Goal: Task Accomplishment & Management: Use online tool/utility

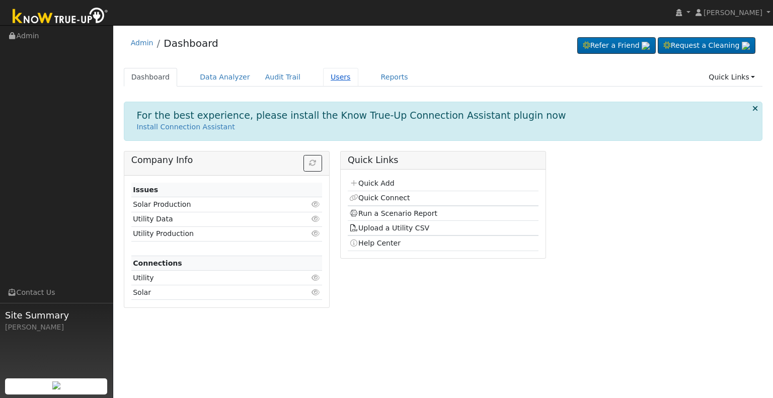
click at [323, 79] on link "Users" at bounding box center [340, 77] width 35 height 19
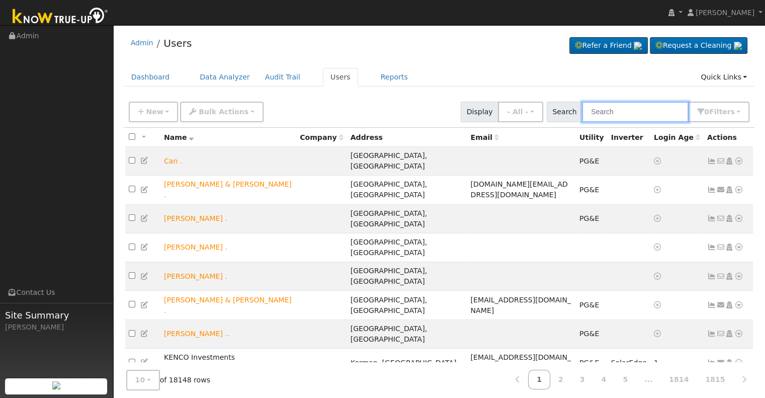
click at [609, 109] on input "text" at bounding box center [635, 112] width 107 height 21
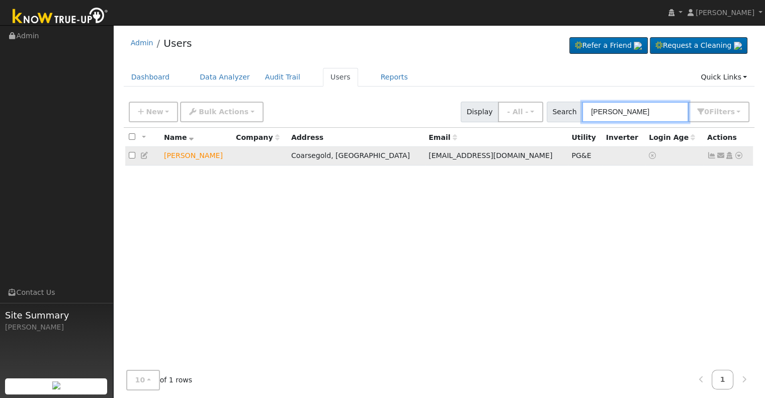
type input "douglas lesc"
click at [738, 153] on icon at bounding box center [739, 155] width 9 height 7
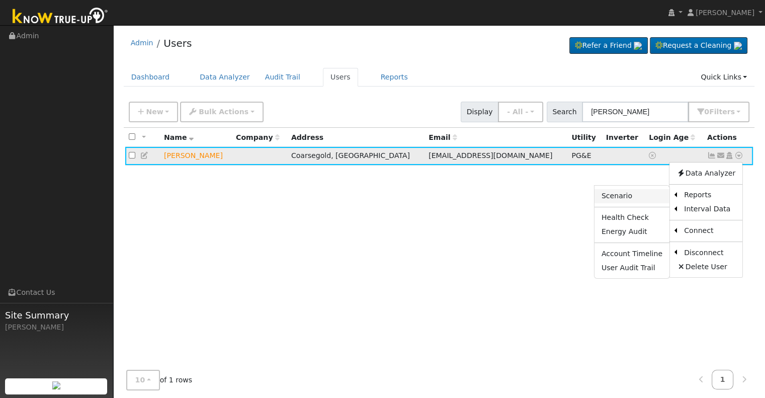
click at [635, 195] on link "Scenario" at bounding box center [632, 196] width 75 height 14
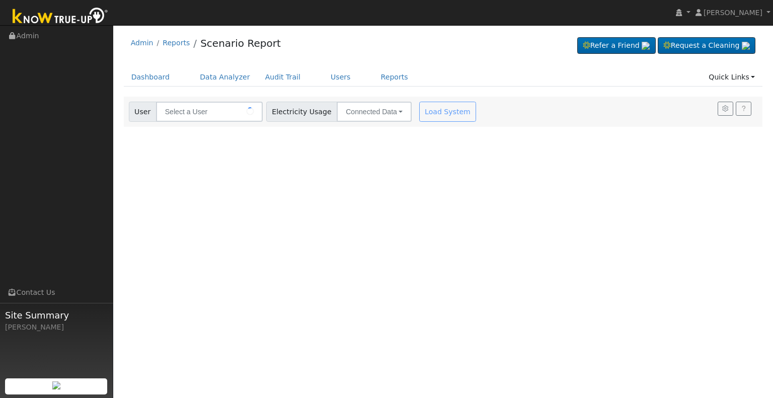
type input "[PERSON_NAME]"
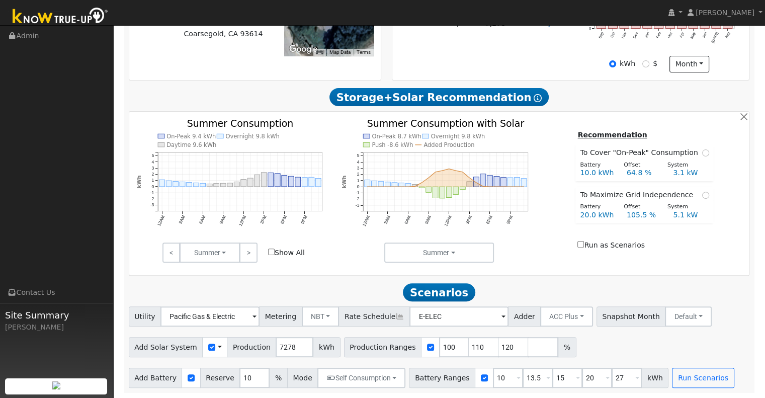
scroll to position [291, 0]
drag, startPoint x: 287, startPoint y: 346, endPoint x: 249, endPoint y: 345, distance: 38.3
click at [249, 345] on div "Add Solar System Use CSV Data Production 7278 kWh" at bounding box center [235, 347] width 212 height 20
type input "7739"
click at [493, 376] on input "10" at bounding box center [508, 378] width 30 height 20
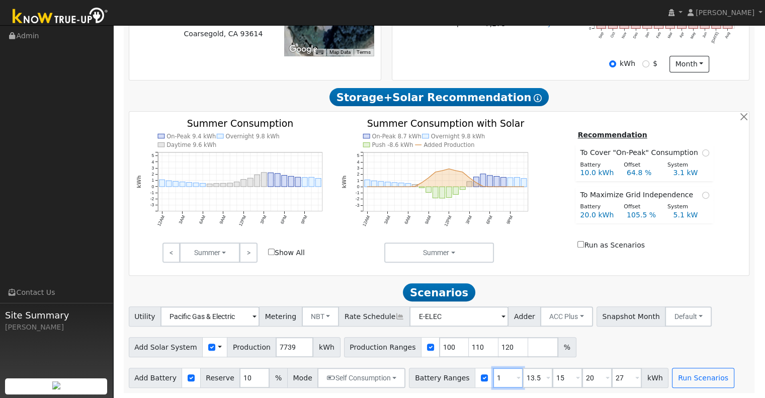
type input "13.5"
type input "15"
type input "20"
type input "27"
type input "13.5"
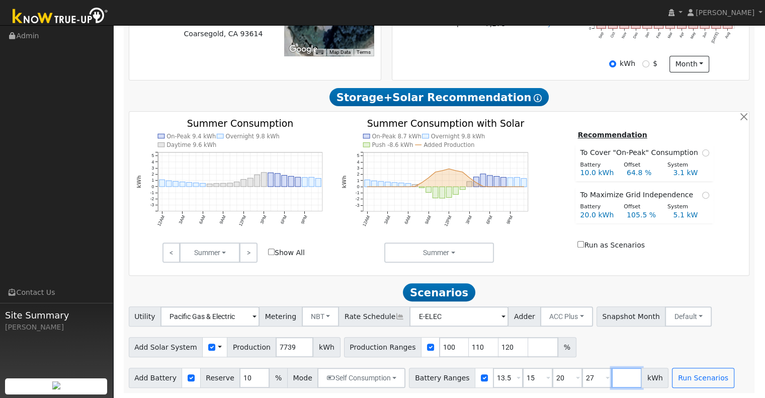
click at [612, 376] on input "number" at bounding box center [627, 378] width 30 height 20
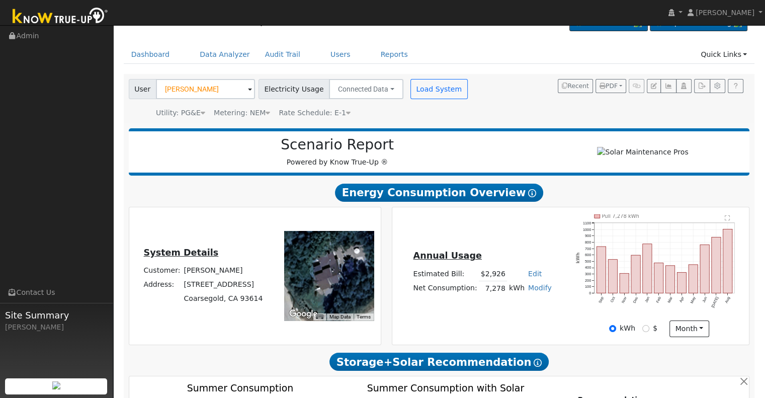
scroll to position [0, 0]
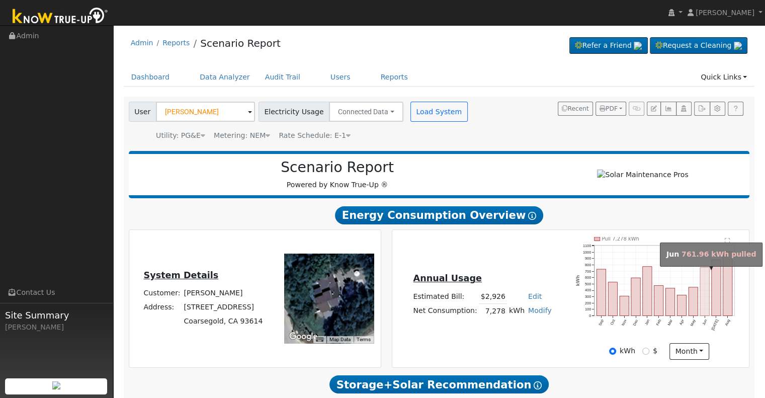
type input "30"
click at [705, 293] on rect "onclick=""" at bounding box center [704, 291] width 9 height 48
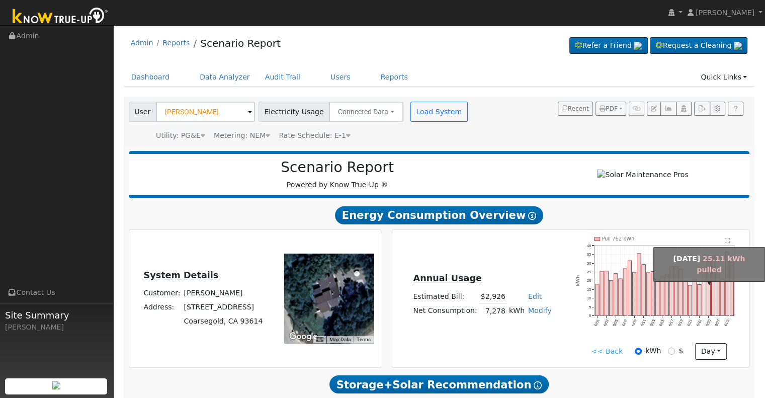
click at [705, 293] on rect "onclick=""" at bounding box center [704, 294] width 4 height 44
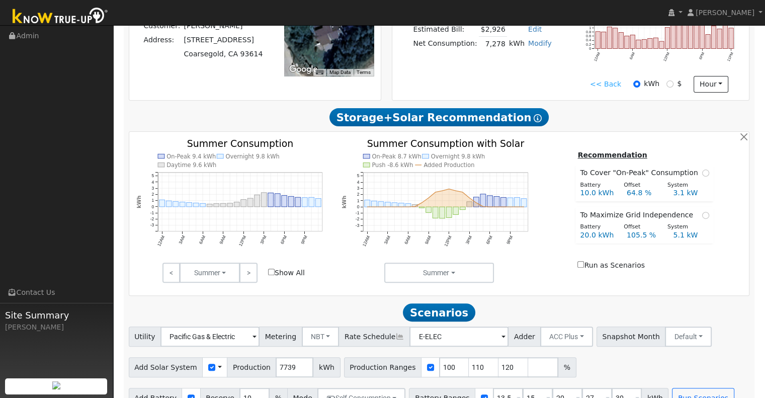
scroll to position [291, 0]
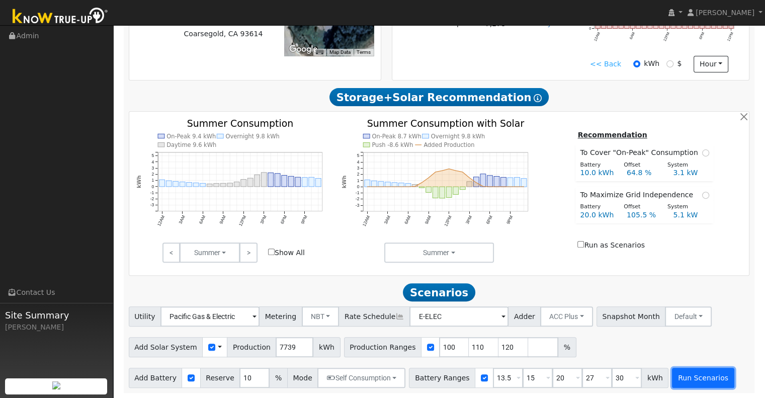
click at [693, 375] on button "Run Scenarios" at bounding box center [703, 378] width 62 height 20
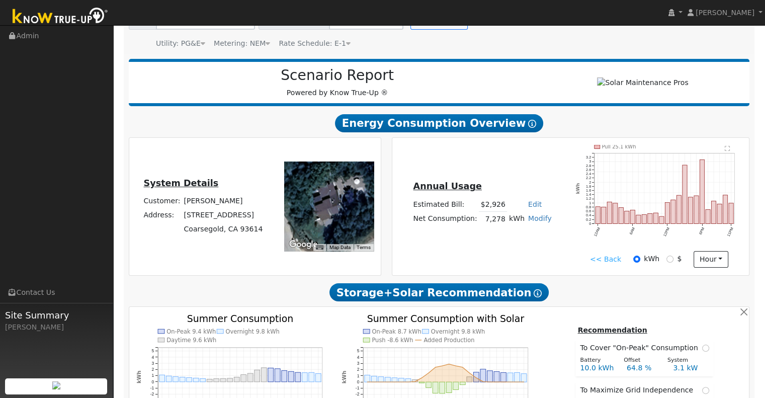
scroll to position [84, 0]
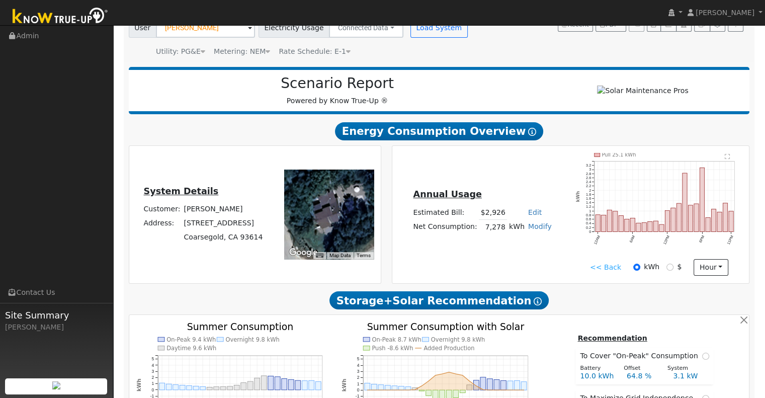
click at [600, 273] on link "<< Back" at bounding box center [605, 267] width 31 height 11
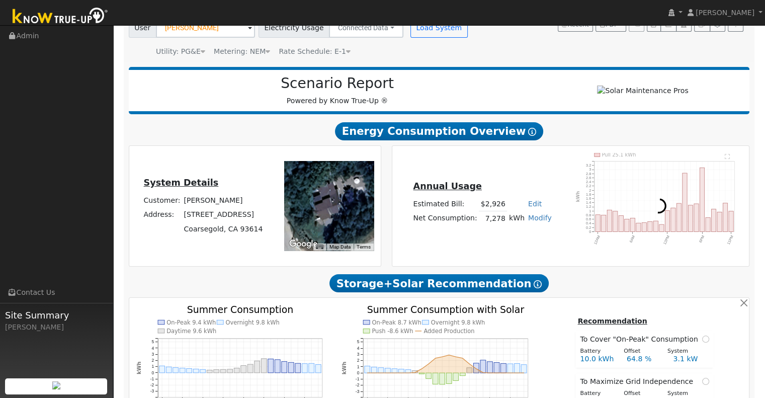
click at [600, 273] on div "Scenario Report Powered by Know True-Up ® Energy Consumption Overview Show Help…" at bounding box center [439, 320] width 631 height 517
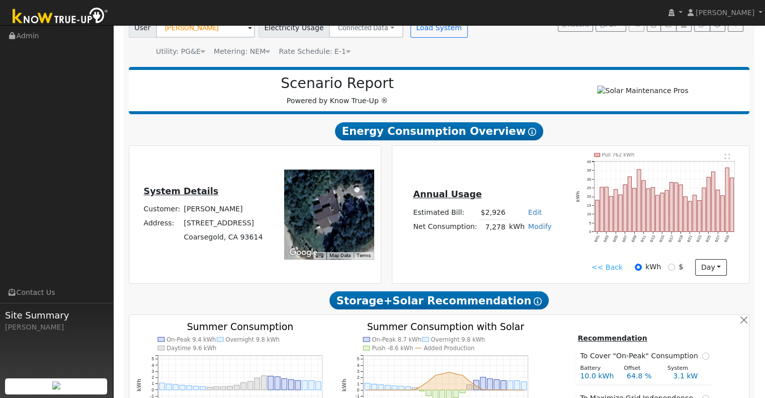
click at [600, 273] on link "<< Back" at bounding box center [607, 267] width 31 height 11
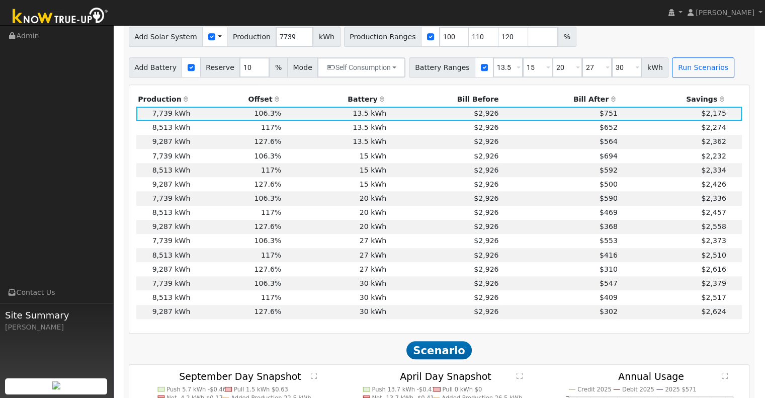
scroll to position [598, 0]
click at [469, 40] on input "110" at bounding box center [484, 37] width 30 height 20
type input "120"
type input "1"
click at [523, 70] on input "15" at bounding box center [538, 67] width 30 height 20
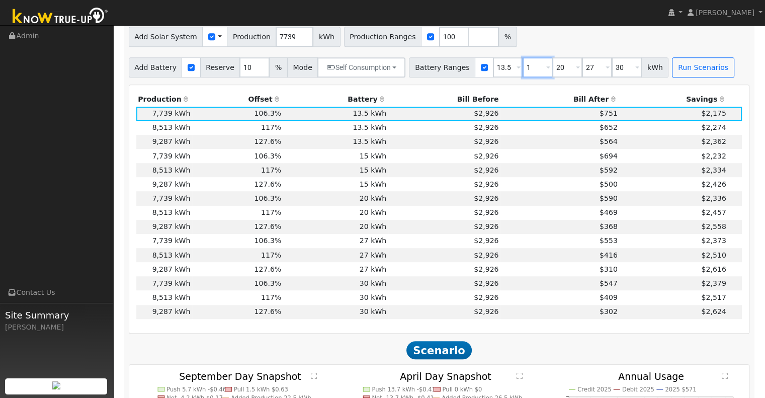
type input "20"
type input "27"
type input "30"
type input "20"
click at [552, 67] on input "27" at bounding box center [567, 67] width 30 height 20
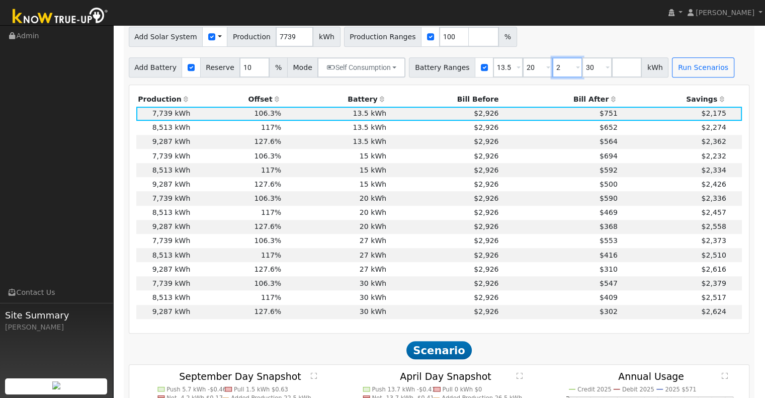
type input "30"
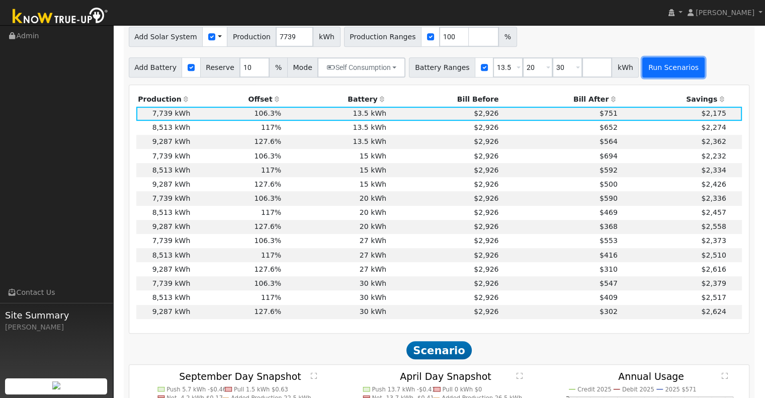
click at [650, 73] on button "Run Scenarios" at bounding box center [674, 67] width 62 height 20
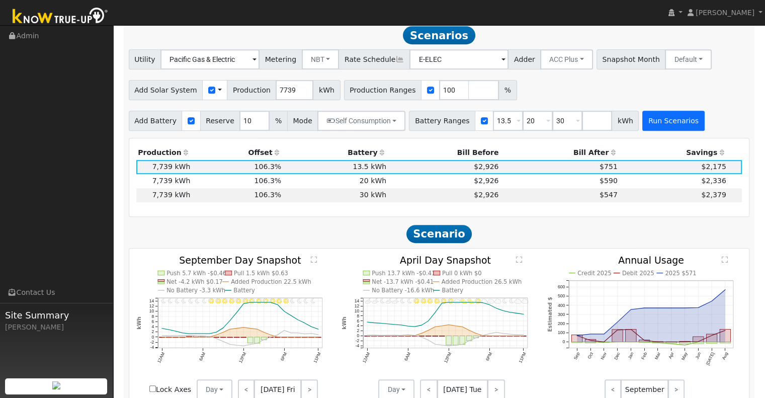
scroll to position [543, 0]
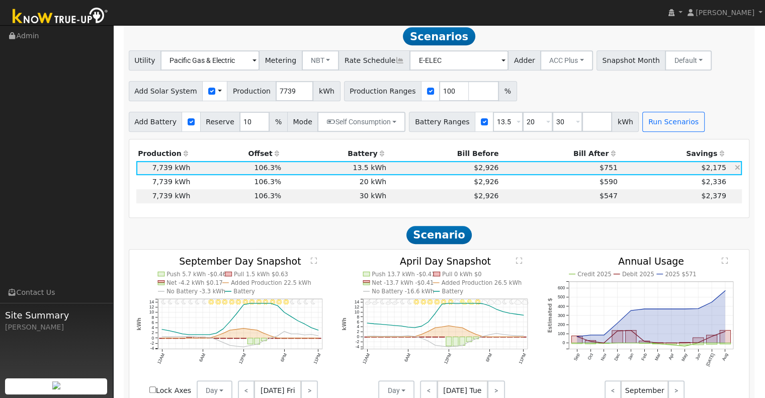
click at [298, 174] on td "13.5 kWh" at bounding box center [335, 168] width 105 height 14
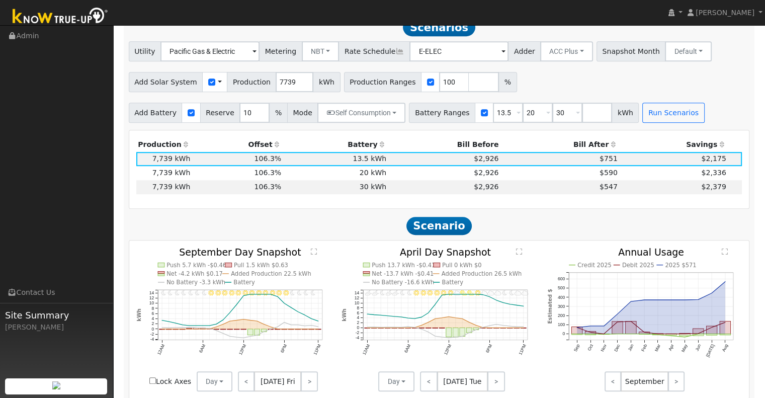
scroll to position [551, 0]
click at [402, 180] on td "$2,926" at bounding box center [444, 174] width 112 height 14
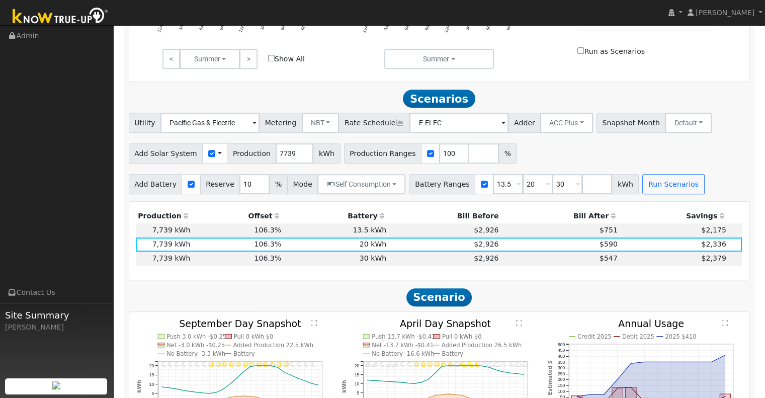
scroll to position [481, 0]
click at [582, 185] on input "number" at bounding box center [597, 184] width 30 height 20
type input "10"
type input "13.5"
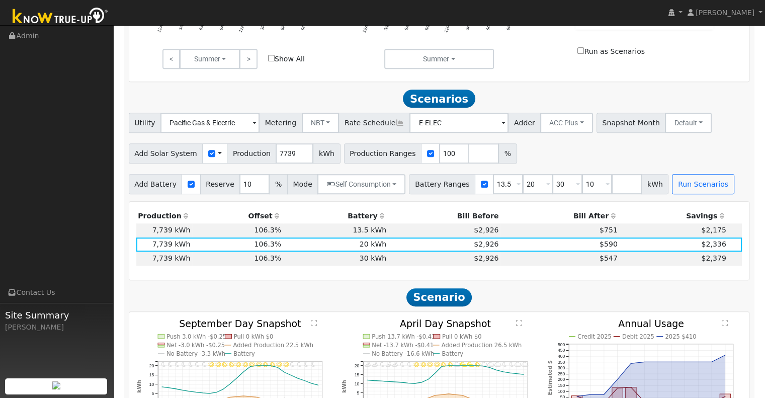
type input "20"
type input "30"
click at [517, 185] on span at bounding box center [519, 185] width 4 height 12
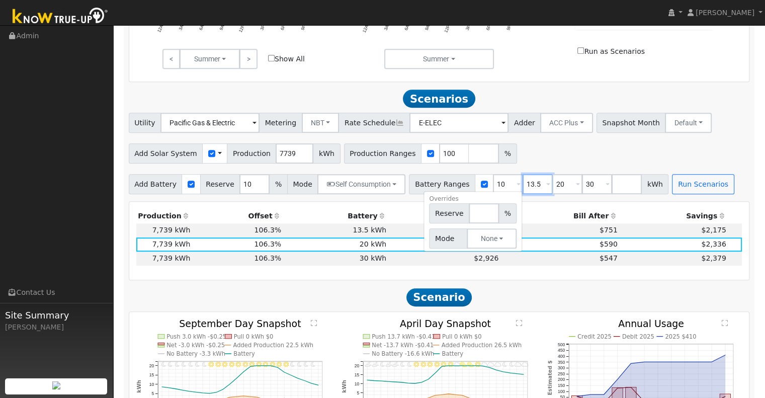
click at [527, 188] on input "13.5" at bounding box center [538, 184] width 30 height 20
type input "20"
type input "30"
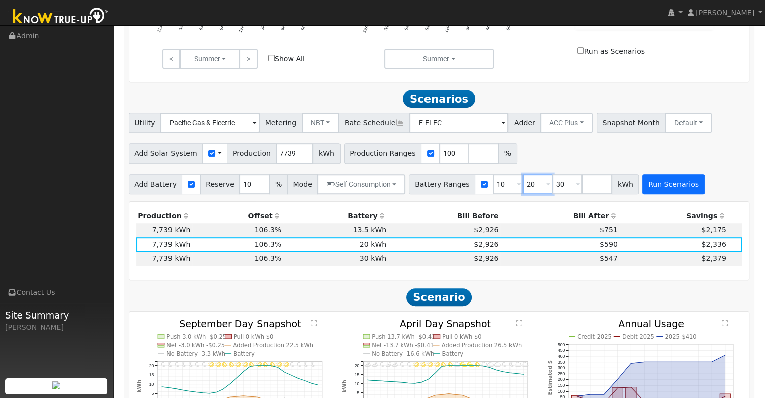
type input "20"
click at [646, 185] on button "Run Scenarios" at bounding box center [674, 184] width 62 height 20
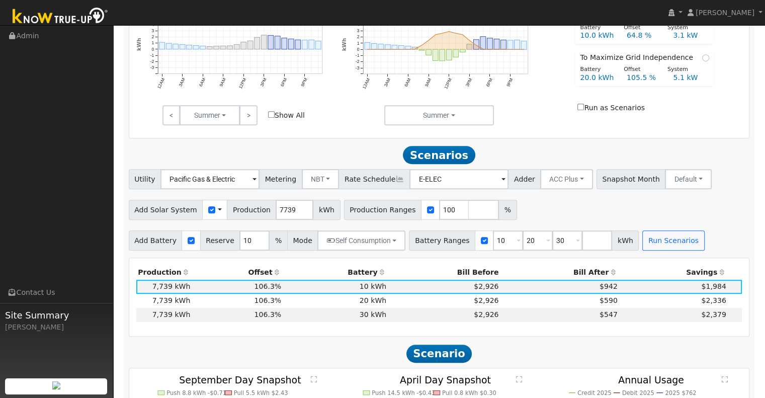
scroll to position [426, 0]
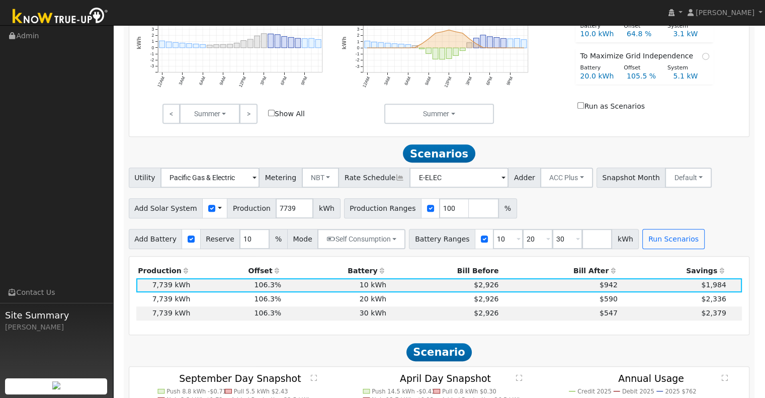
click at [548, 270] on th "Bill After" at bounding box center [560, 271] width 119 height 14
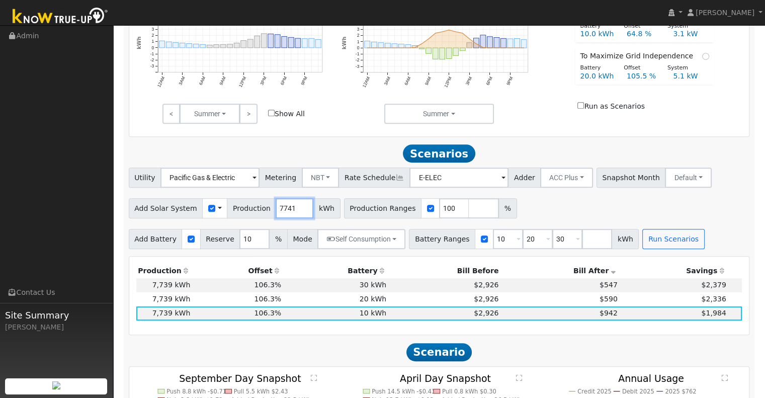
click at [291, 208] on input "7741" at bounding box center [295, 208] width 38 height 20
drag, startPoint x: 291, startPoint y: 208, endPoint x: 255, endPoint y: 211, distance: 35.9
click at [276, 211] on input "7752" at bounding box center [295, 208] width 38 height 20
click at [295, 214] on input "7714" at bounding box center [295, 208] width 38 height 20
type input "7"
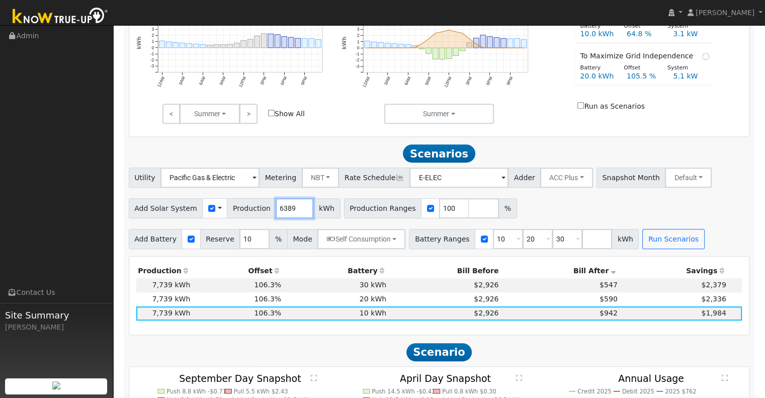
type input "6389"
click at [554, 216] on div "Add Solar System Use CSV Data Production 6389 kWh Production Ranges 100 %" at bounding box center [439, 207] width 625 height 24
click at [523, 241] on input "20" at bounding box center [538, 239] width 30 height 20
type input "30"
type input "3"
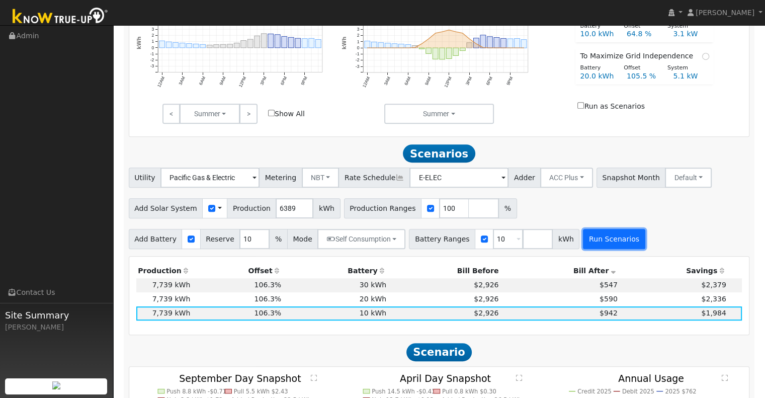
click at [592, 242] on button "Run Scenarios" at bounding box center [614, 239] width 62 height 20
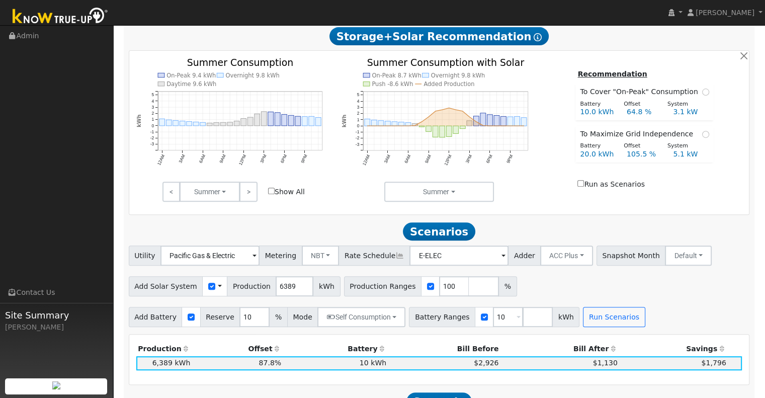
scroll to position [347, 0]
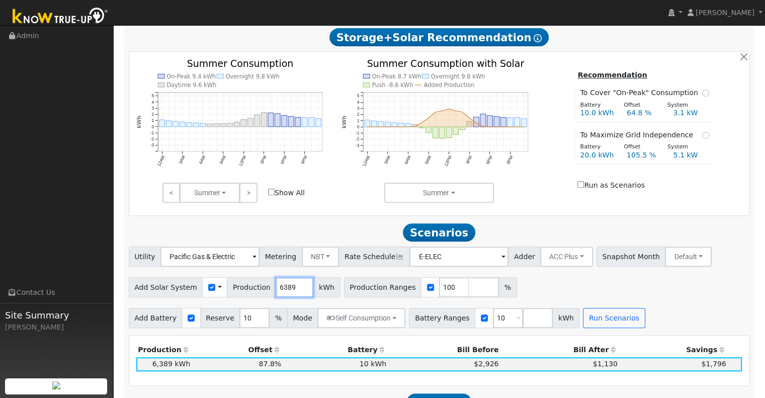
drag, startPoint x: 287, startPoint y: 291, endPoint x: 256, endPoint y: 290, distance: 31.2
click at [256, 290] on div "Add Solar System Use CSV Data Production 6389 kWh" at bounding box center [235, 287] width 212 height 20
type input "7097"
click at [603, 321] on button "Run Scenarios" at bounding box center [614, 318] width 62 height 20
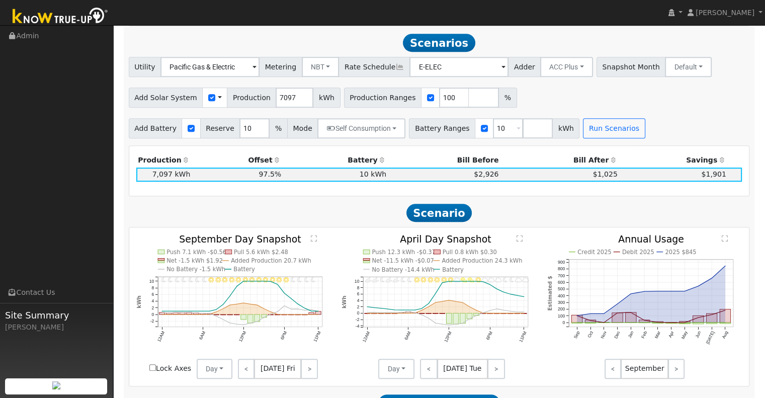
scroll to position [543, 0]
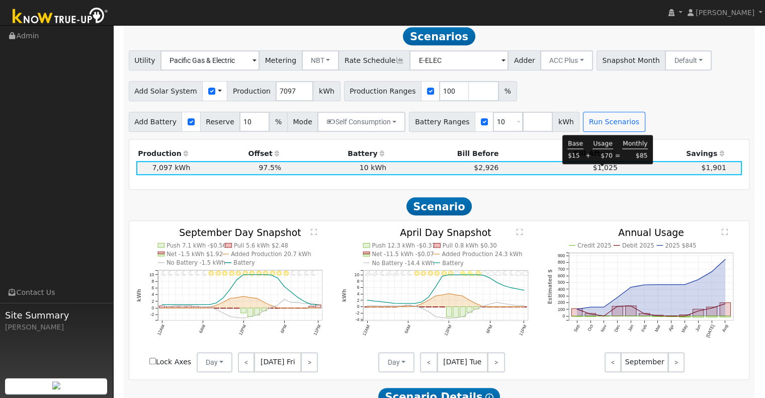
click at [604, 169] on span "$1,025" at bounding box center [605, 168] width 25 height 8
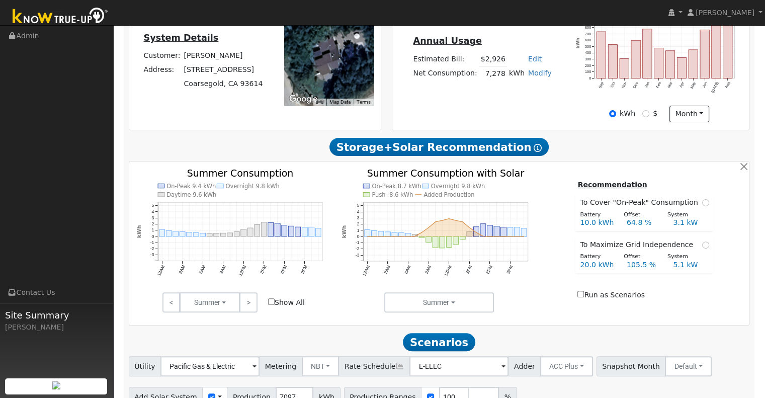
scroll to position [183, 0]
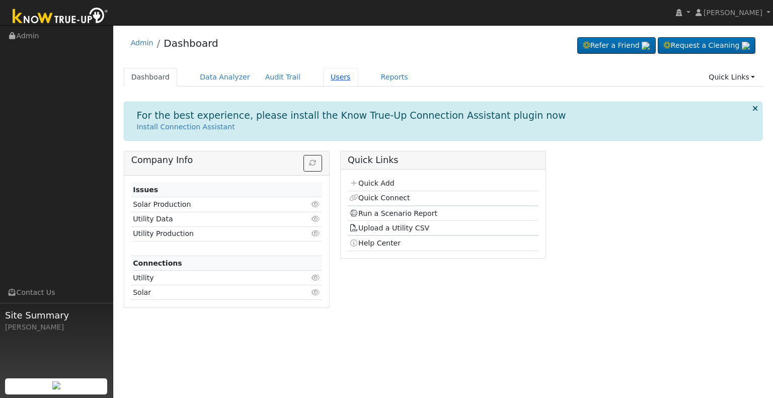
click at [323, 80] on link "Users" at bounding box center [340, 77] width 35 height 19
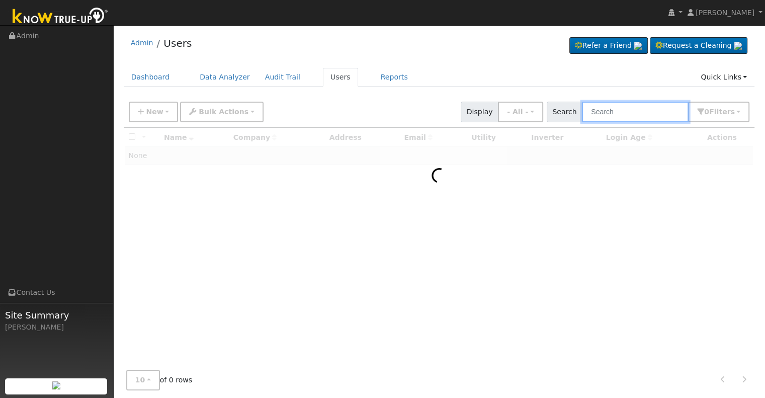
click at [610, 110] on input "text" at bounding box center [635, 112] width 107 height 21
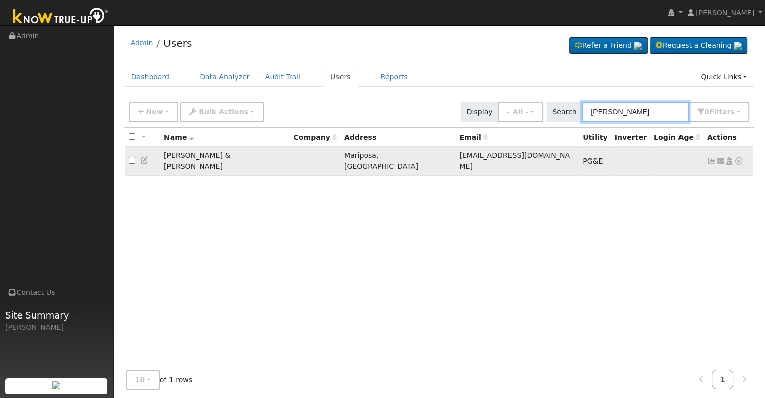
type input "[PERSON_NAME]"
click at [712, 157] on icon at bounding box center [711, 160] width 9 height 7
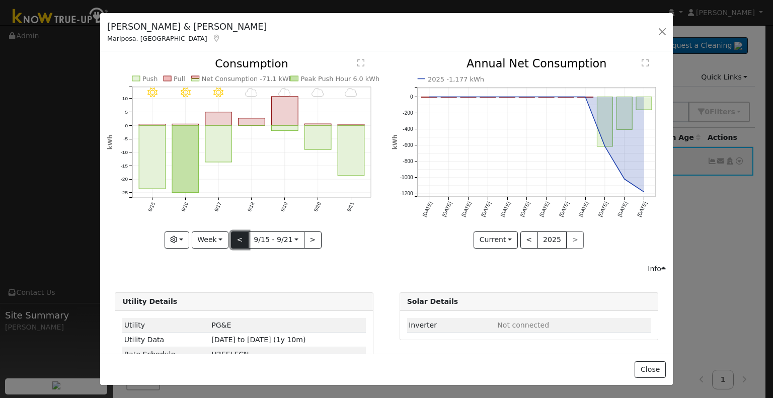
click at [240, 234] on button "<" at bounding box center [240, 239] width 18 height 17
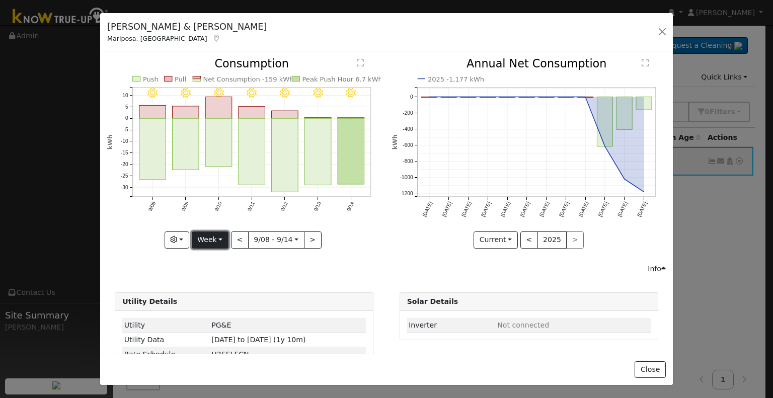
click at [219, 233] on button "Week" at bounding box center [210, 239] width 37 height 17
click at [320, 265] on div "Info" at bounding box center [386, 269] width 569 height 11
click at [221, 236] on button "Week" at bounding box center [210, 239] width 37 height 17
click at [217, 282] on link "Month" at bounding box center [227, 288] width 70 height 14
type input "[DATE]"
